Goal: Check status

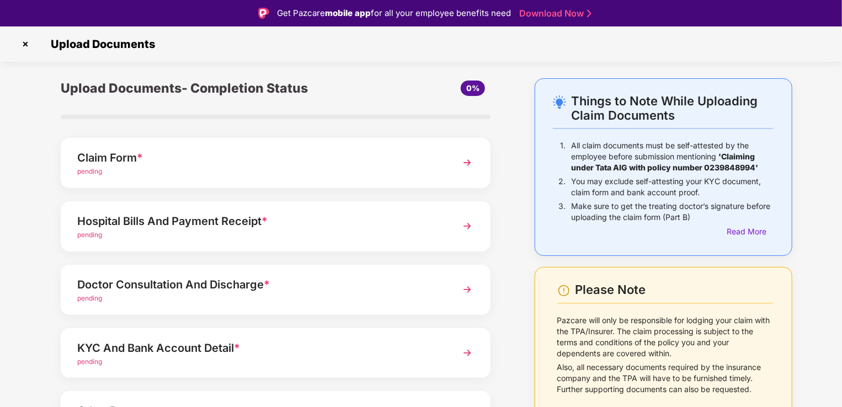
click at [468, 162] on img at bounding box center [467, 163] width 20 height 20
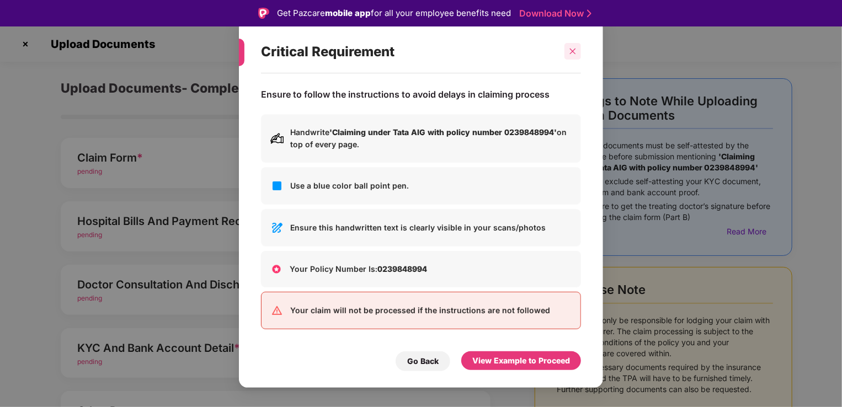
click at [574, 50] on icon "close" at bounding box center [573, 51] width 8 height 8
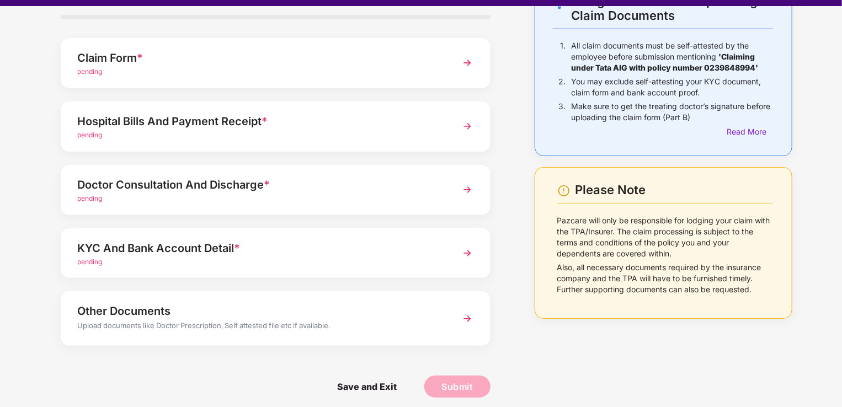
scroll to position [26, 0]
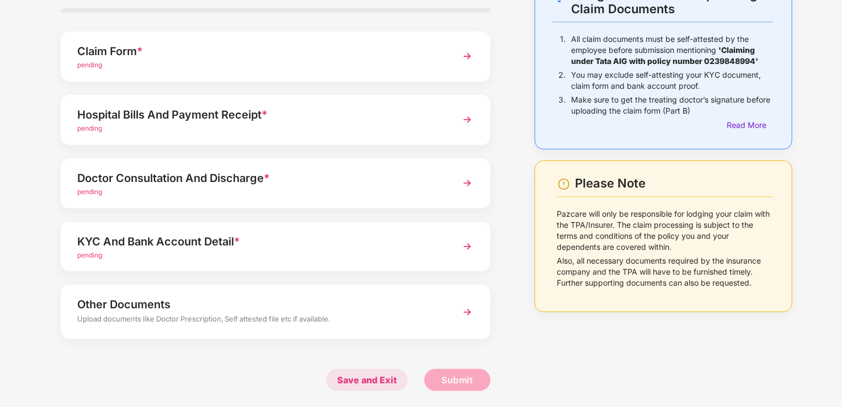
click at [385, 379] on span "Save and Exit" at bounding box center [367, 380] width 82 height 22
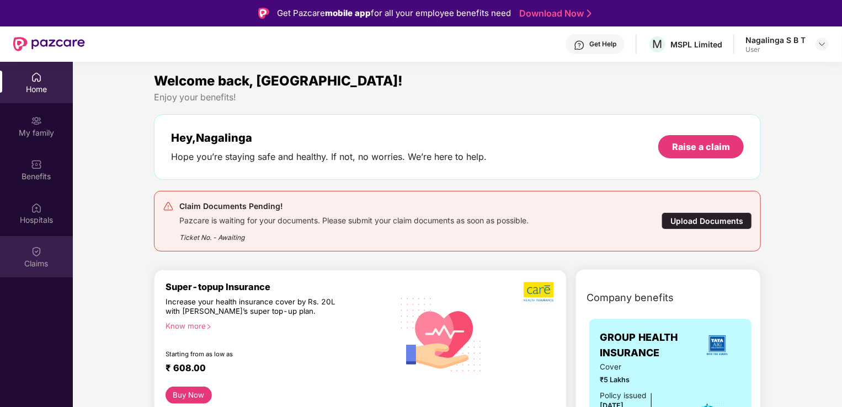
click at [46, 264] on div "Claims" at bounding box center [36, 263] width 73 height 11
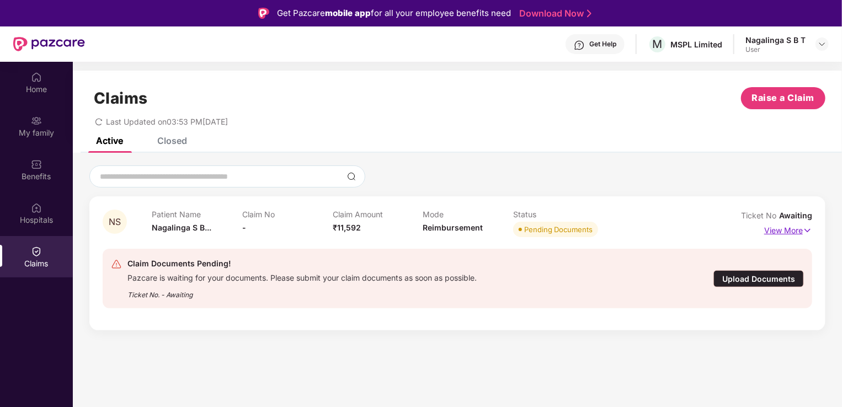
click at [808, 229] on img at bounding box center [807, 231] width 9 height 12
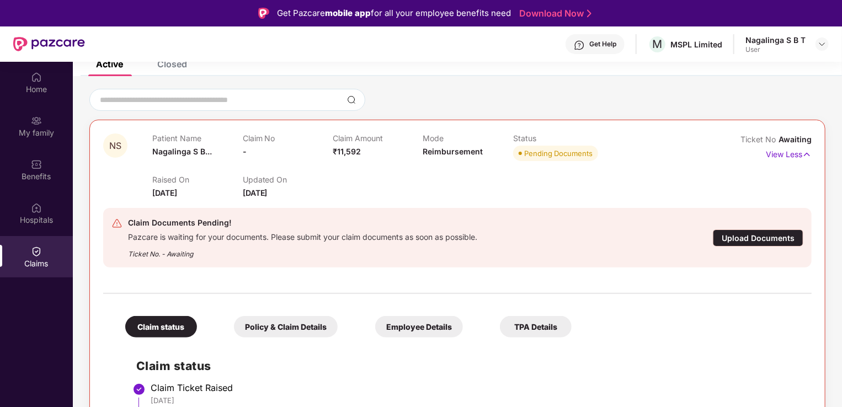
scroll to position [95, 0]
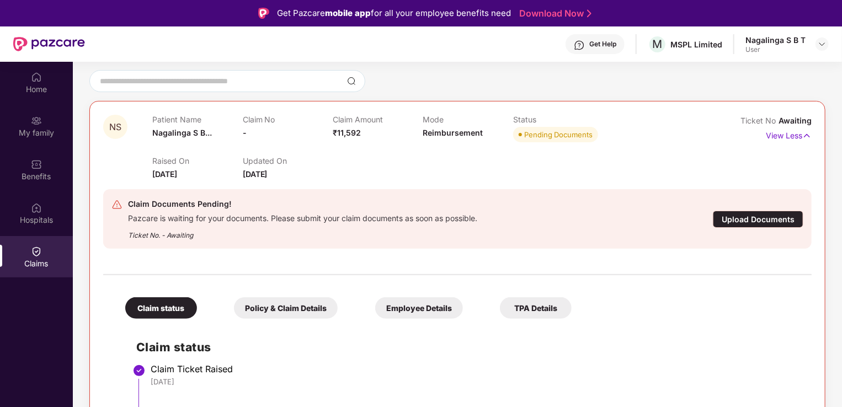
click at [292, 310] on div "Policy & Claim Details" at bounding box center [286, 308] width 104 height 22
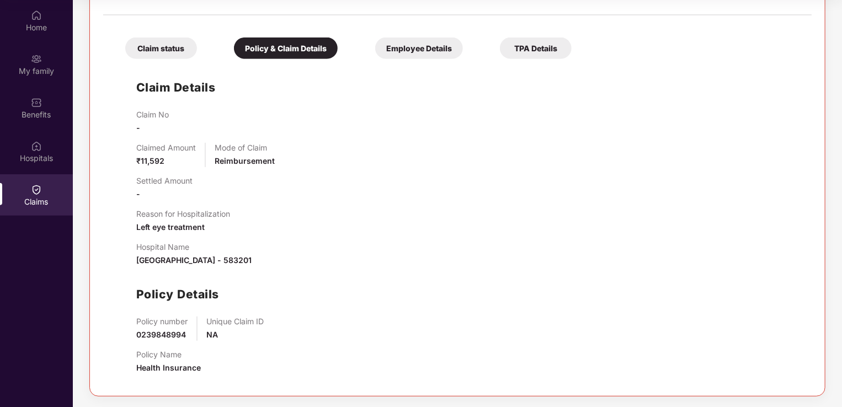
scroll to position [109, 0]
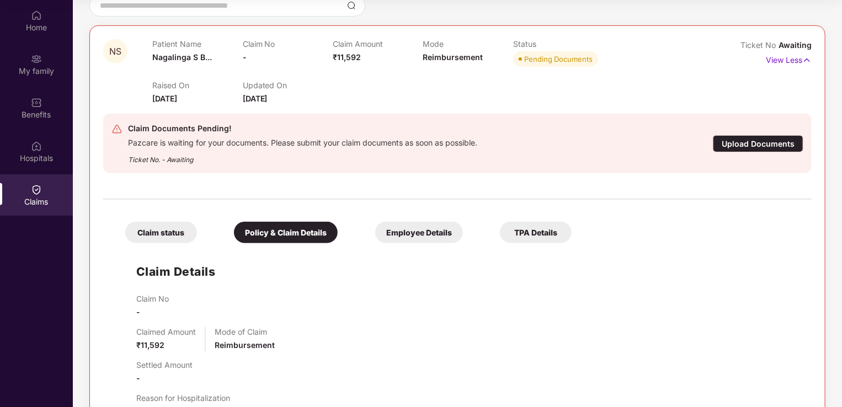
drag, startPoint x: 268, startPoint y: 98, endPoint x: 153, endPoint y: 96, distance: 115.3
click at [153, 96] on div "Raised On [DATE] Updated On [DATE]" at bounding box center [422, 87] width 541 height 35
